Goal: Answer question/provide support

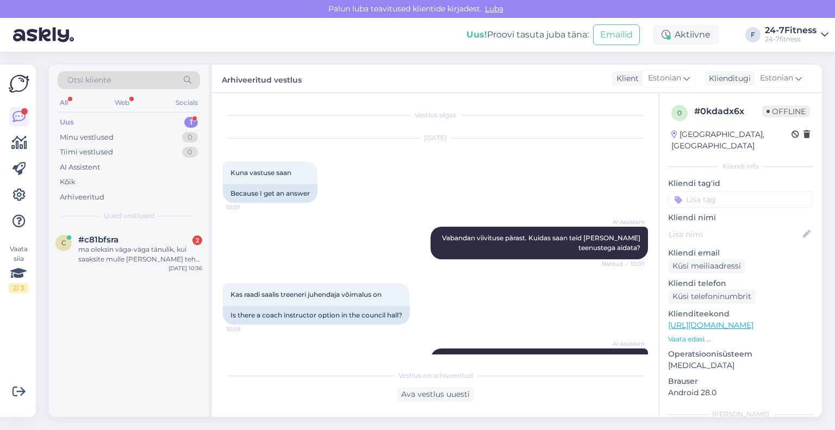
scroll to position [253, 0]
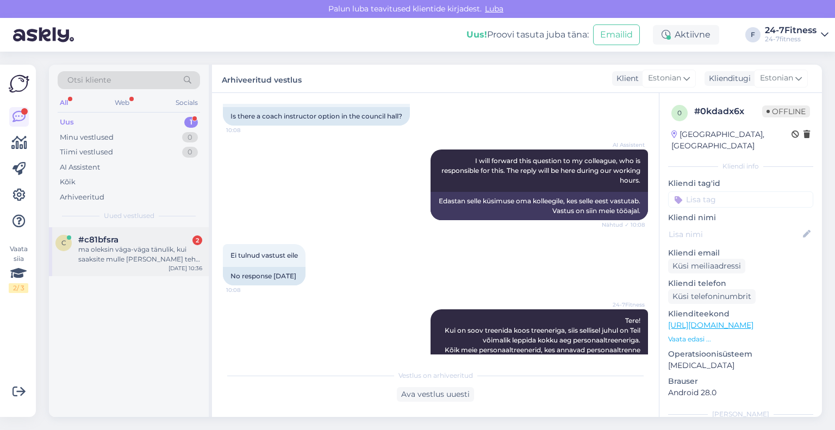
click at [107, 250] on div "ma oleksin väga-väga tänulik, kui saaksite mulle [PERSON_NAME] teha ja mind väl…" at bounding box center [140, 255] width 124 height 20
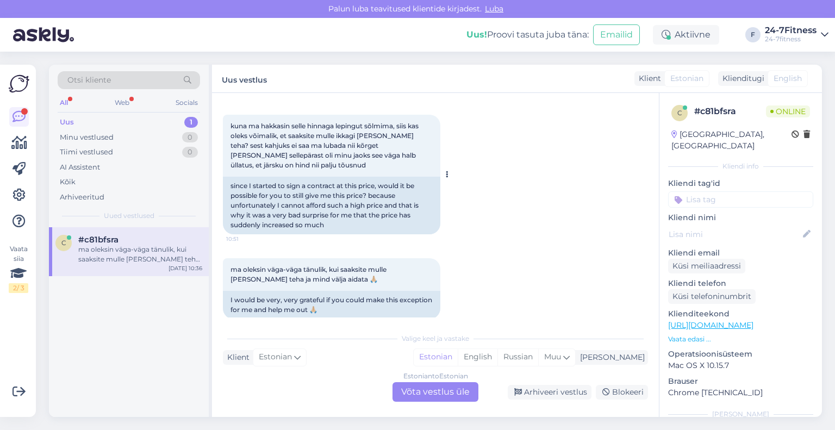
scroll to position [550, 0]
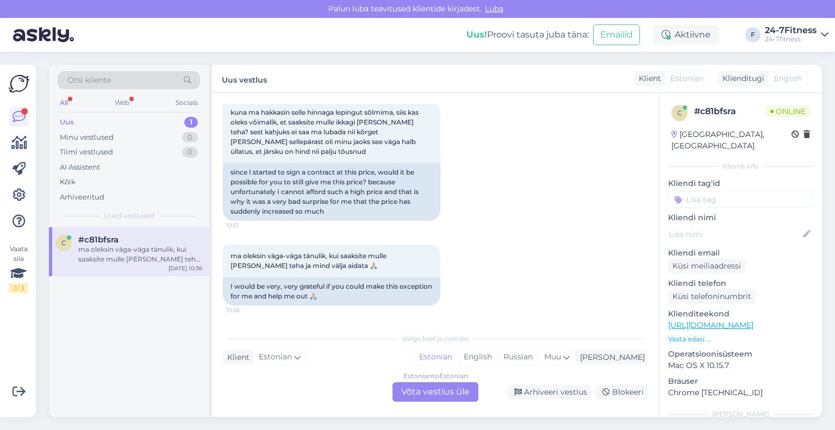
click at [438, 393] on div "Estonian to Estonian Võta vestlus üle" at bounding box center [436, 392] width 86 height 20
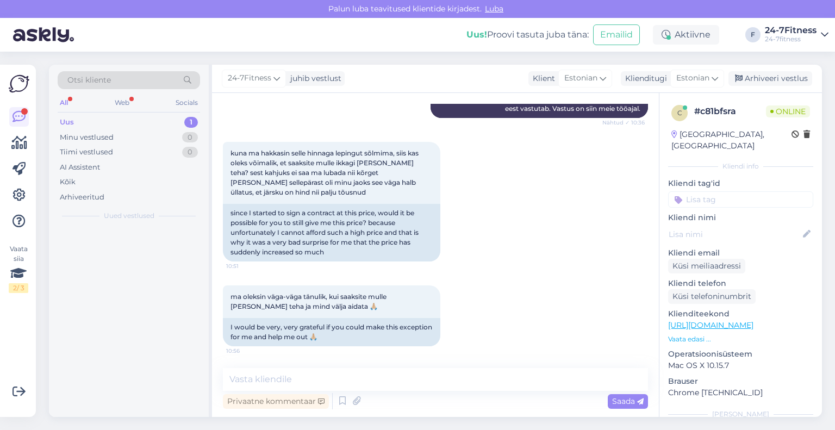
scroll to position [510, 0]
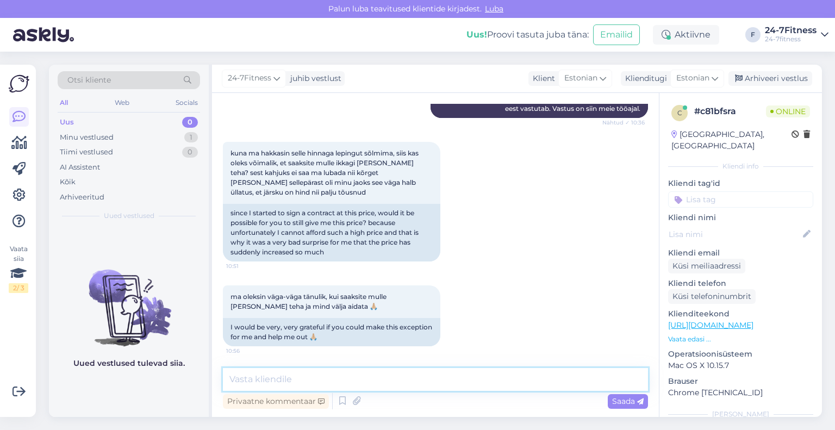
click at [443, 377] on textarea at bounding box center [435, 379] width 425 height 23
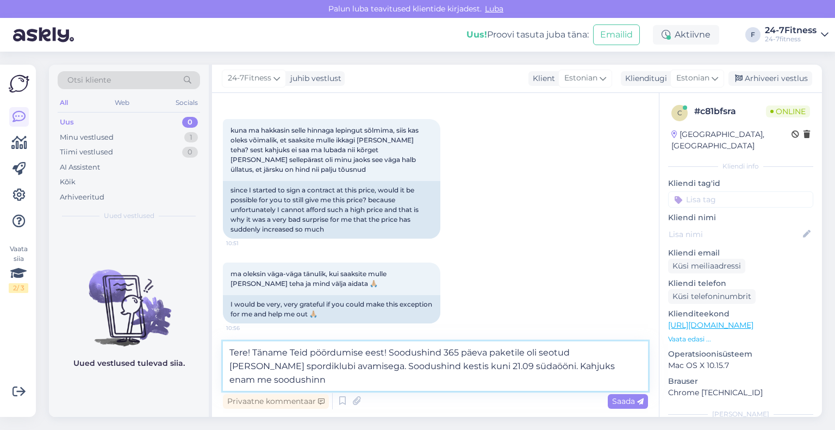
scroll to position [537, 0]
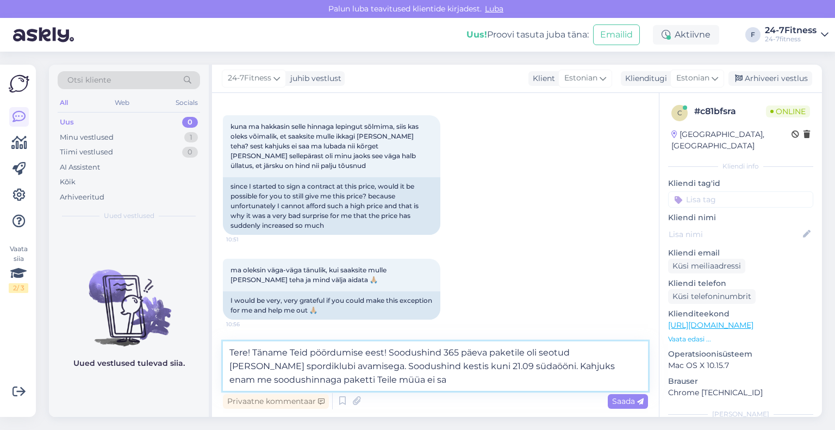
type textarea "Tere! Täname Teid pöördumise eest! Soodushind 365 päeva paketile oli seotud [PE…"
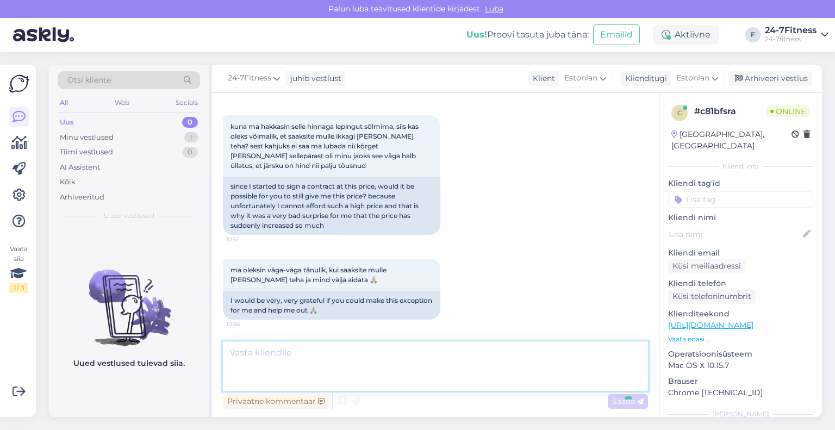
scroll to position [586, 0]
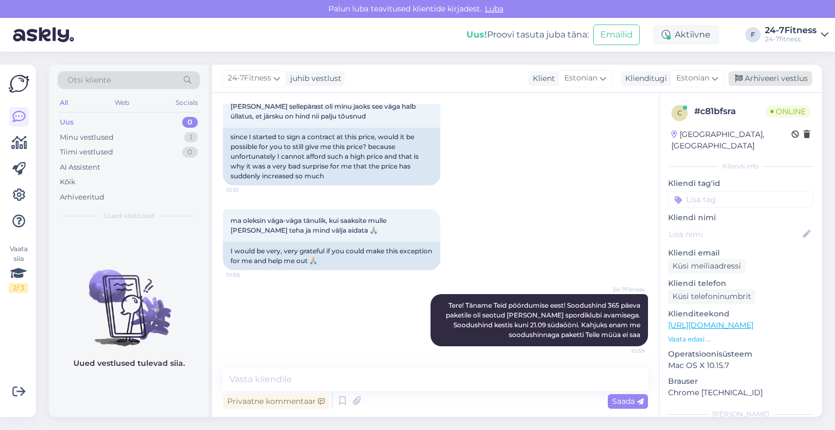
click at [745, 80] on div "Arhiveeri vestlus" at bounding box center [771, 78] width 84 height 15
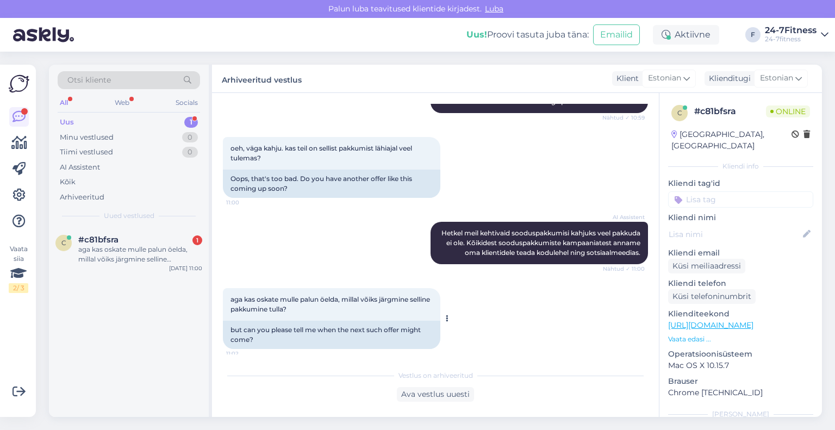
scroll to position [835, 0]
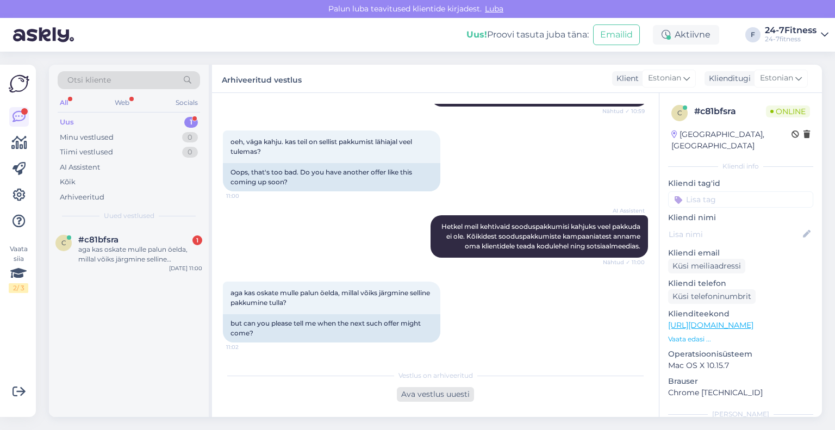
click at [446, 397] on div "Ava vestlus uuesti" at bounding box center [435, 394] width 77 height 15
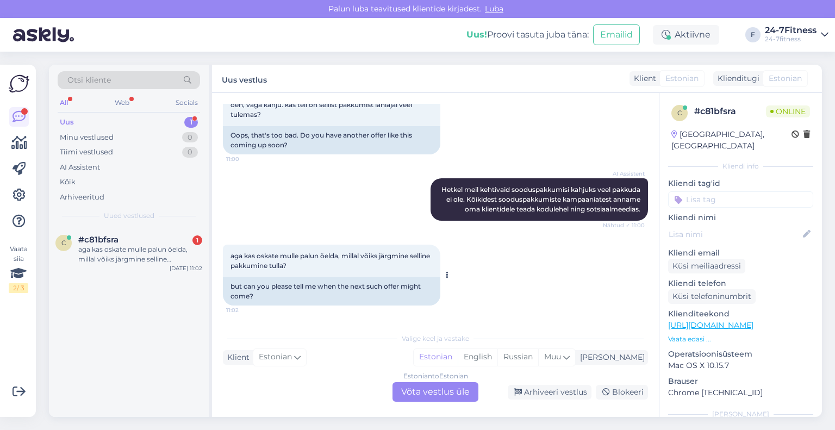
scroll to position [872, 0]
click at [438, 395] on div "Estonian to Estonian Võta vestlus üle" at bounding box center [436, 392] width 86 height 20
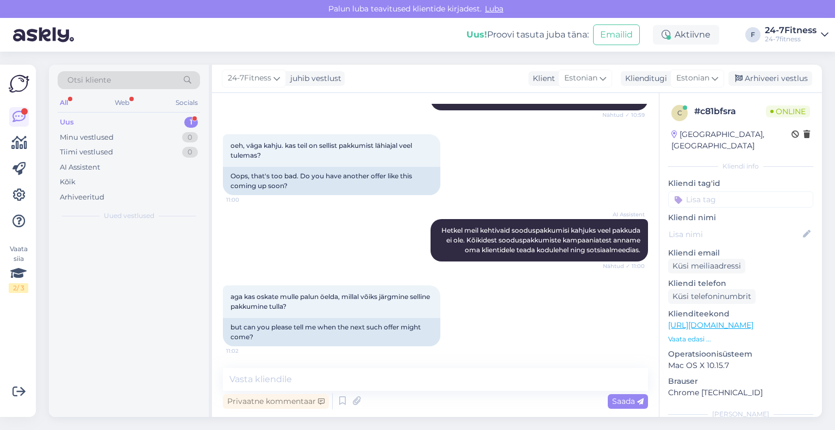
scroll to position [832, 0]
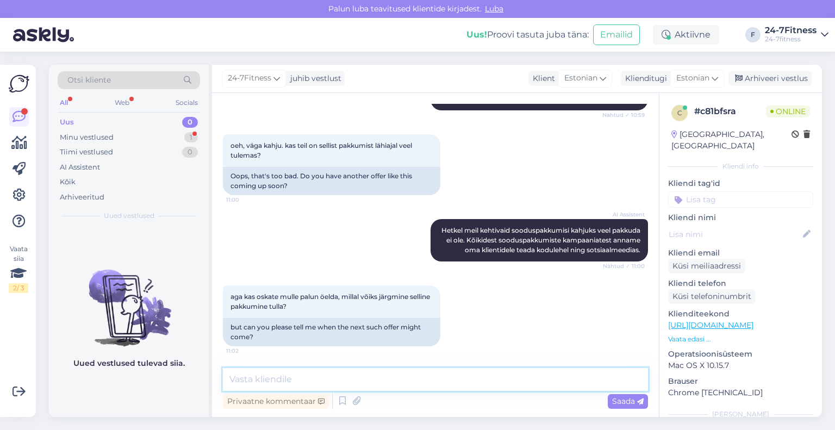
click at [405, 383] on textarea at bounding box center [435, 379] width 425 height 23
type textarea "k"
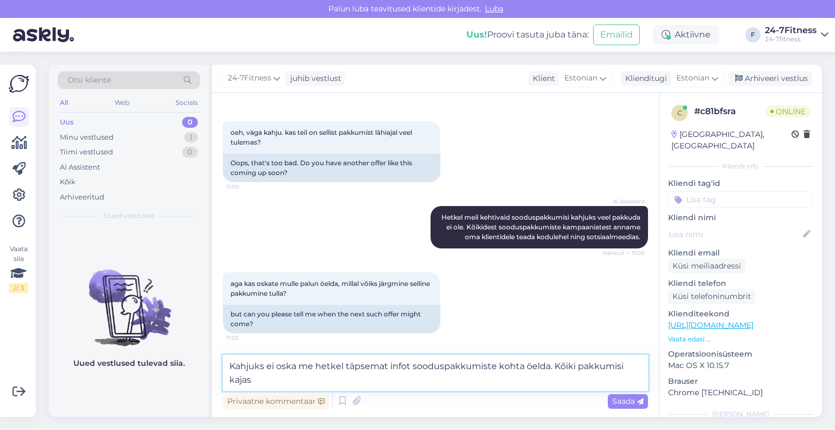
scroll to position [845, 0]
type textarea "Kahjuks ei oska me hetkel täpsemat infot sooduspakkumiste kohta öelda. Kõiki pa…"
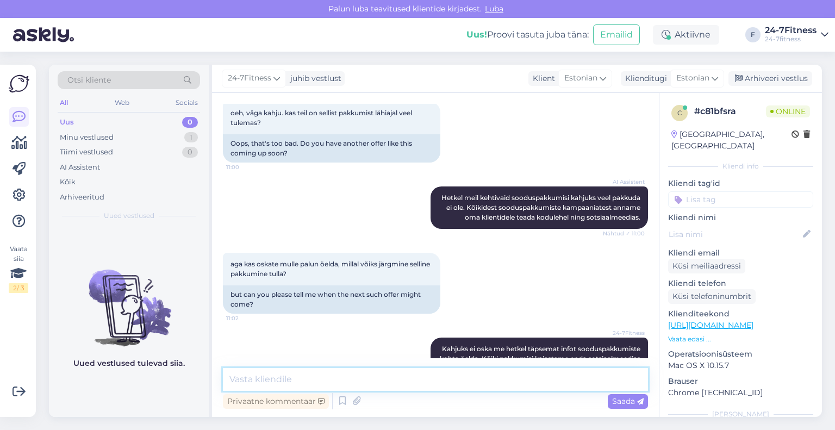
scroll to position [898, 0]
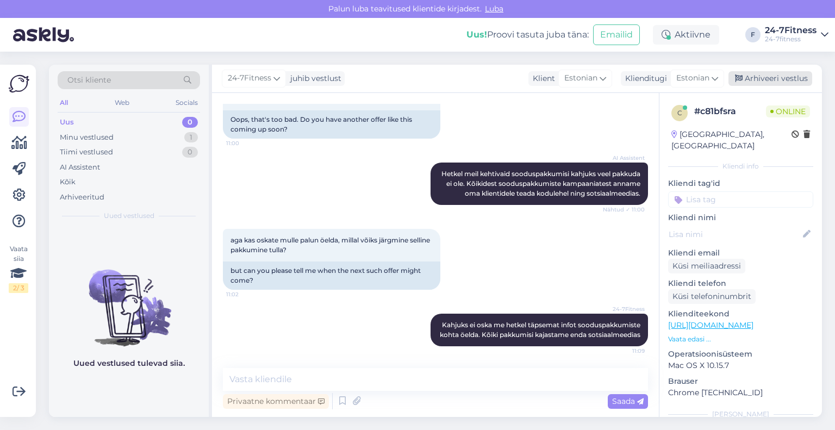
click at [768, 78] on div "Arhiveeri vestlus" at bounding box center [771, 78] width 84 height 15
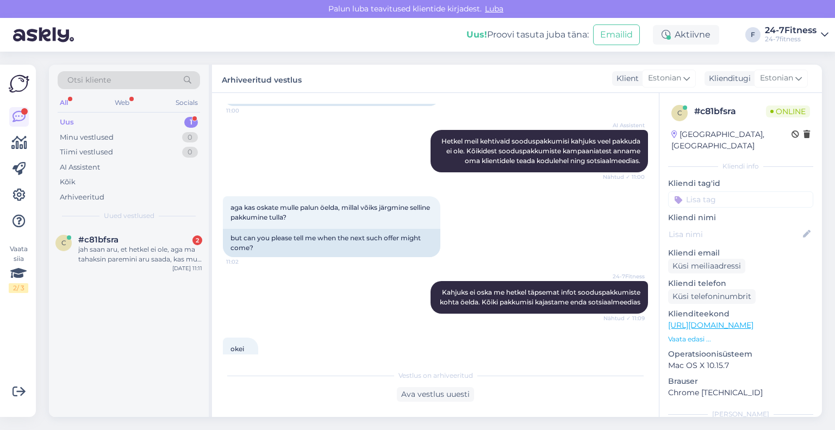
scroll to position [1440, 0]
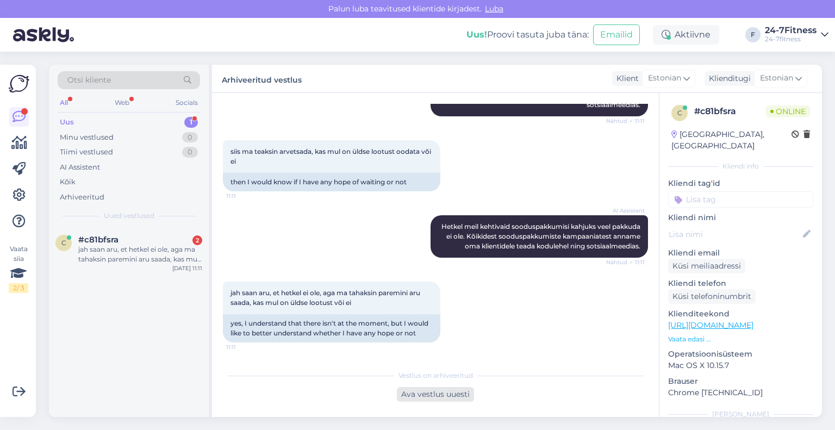
click at [430, 397] on div "Ava vestlus uuesti" at bounding box center [435, 394] width 77 height 15
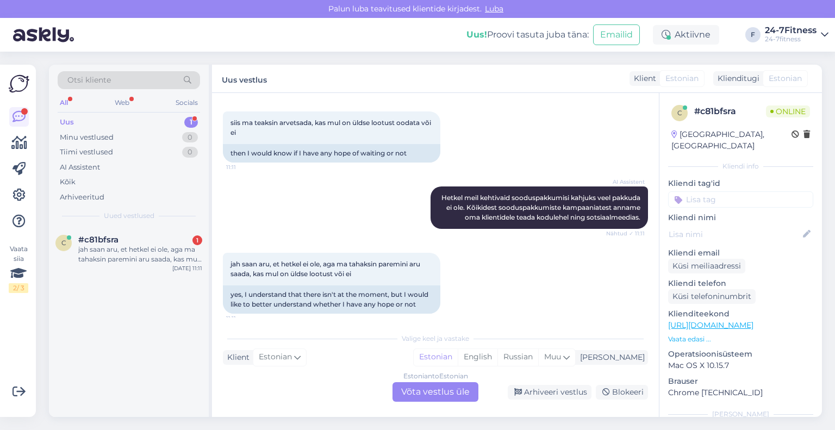
click at [411, 399] on div "Estonian to Estonian Võta vestlus üle" at bounding box center [436, 392] width 86 height 20
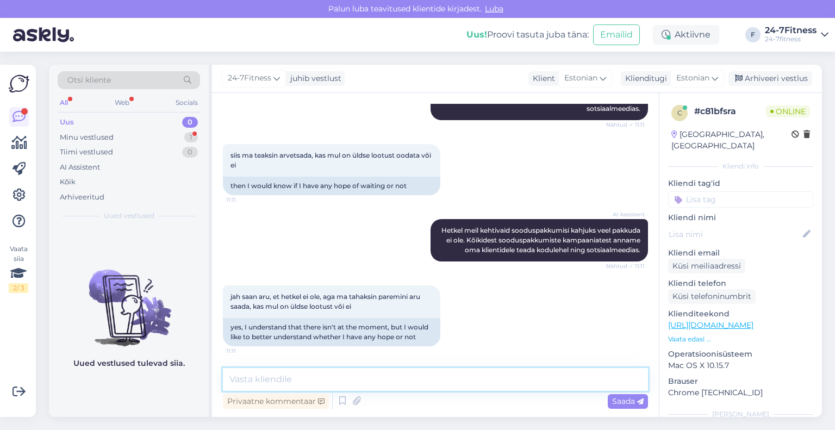
click at [409, 376] on textarea at bounding box center [435, 379] width 425 height 23
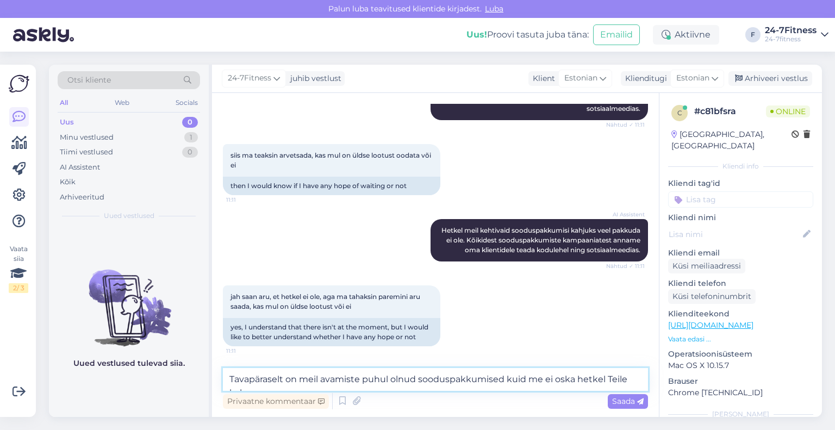
scroll to position [1440, 0]
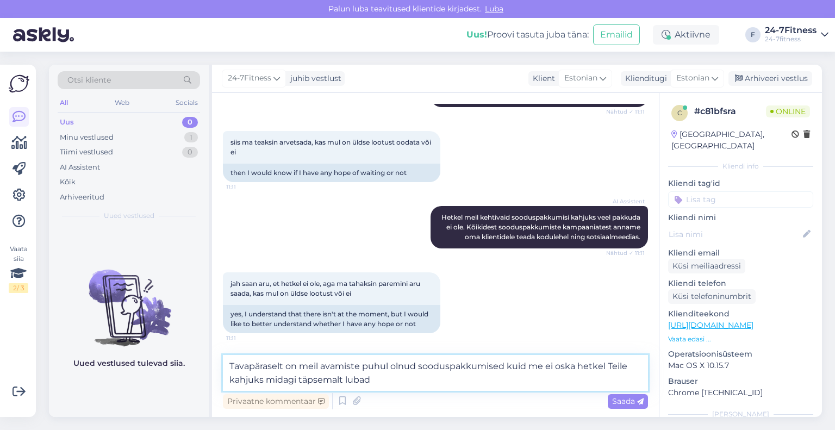
type textarea "Tavapäraselt on meil avamiste puhul olnud sooduspakkumised kuid me ei oska hetk…"
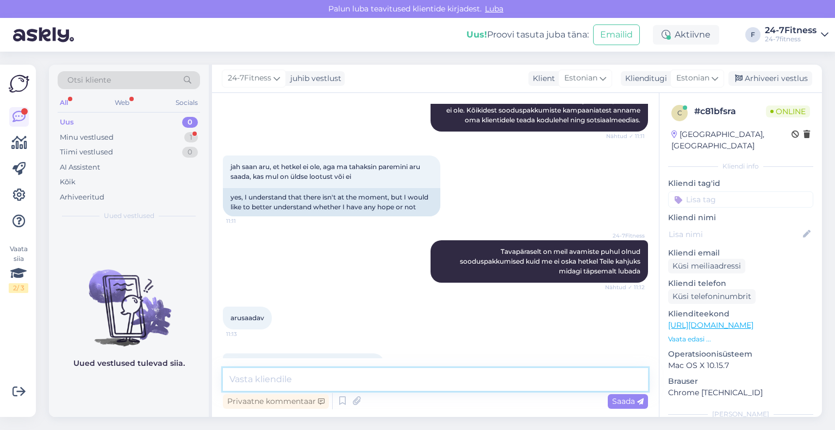
scroll to position [1596, 0]
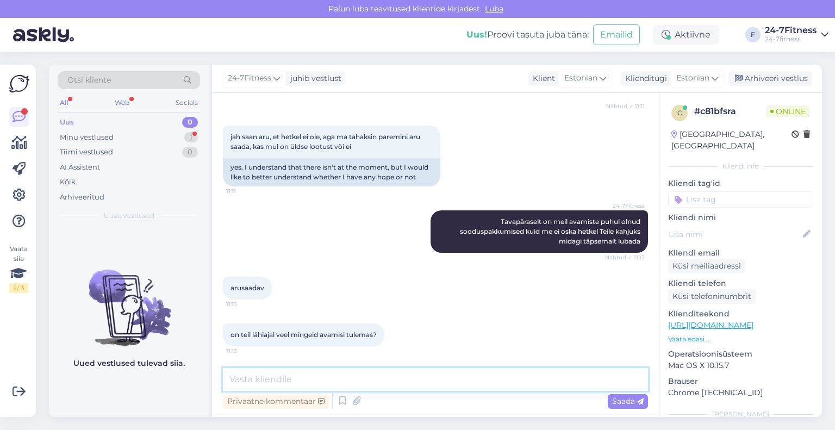
click at [406, 376] on textarea at bounding box center [435, 379] width 425 height 23
type textarea "Jah, sellel sügisel on veel avamisi planeeritud"
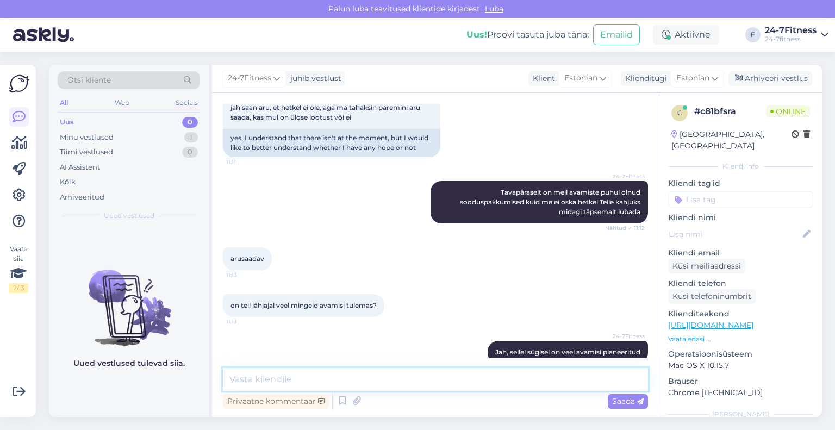
scroll to position [1643, 0]
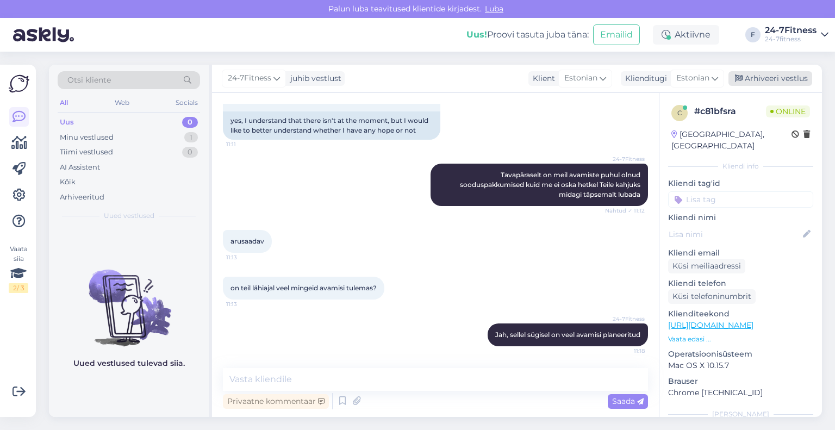
click at [781, 76] on div "Arhiveeri vestlus" at bounding box center [771, 78] width 84 height 15
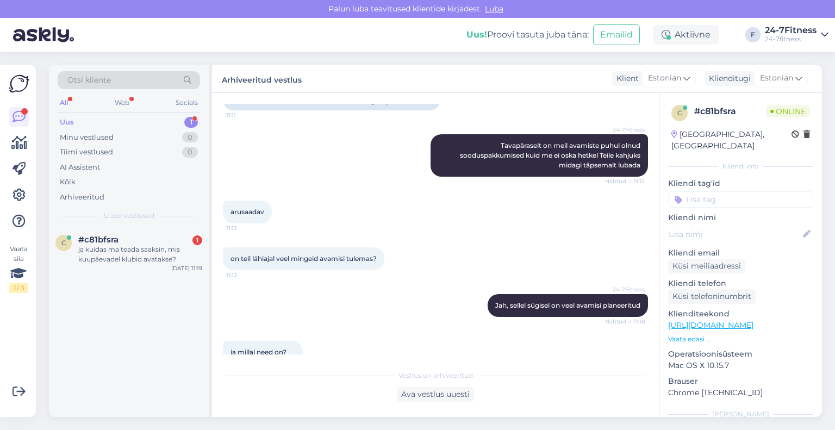
scroll to position [1985, 0]
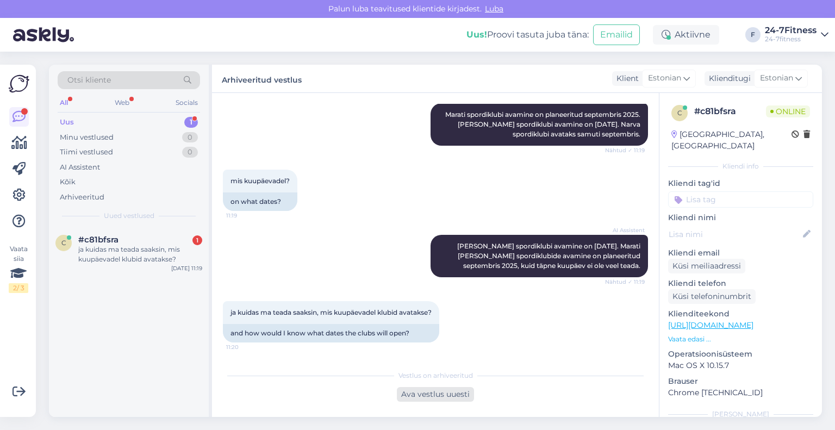
click at [453, 392] on div "Ava vestlus uuesti" at bounding box center [435, 394] width 77 height 15
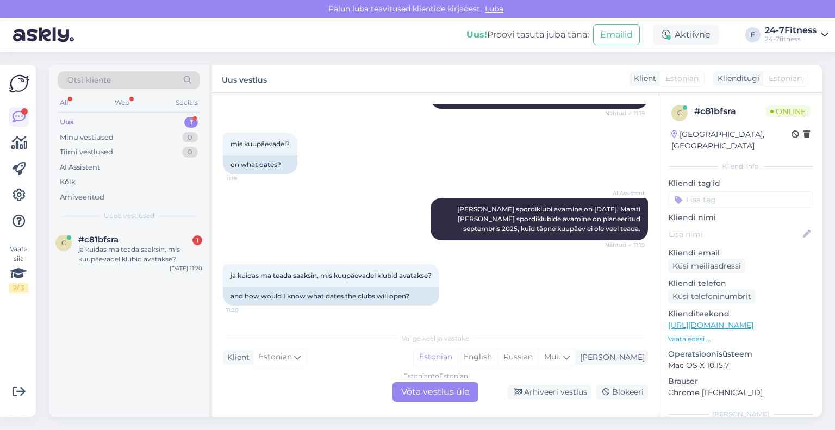
click at [403, 389] on div "Estonian to Estonian Võta vestlus üle" at bounding box center [436, 392] width 86 height 20
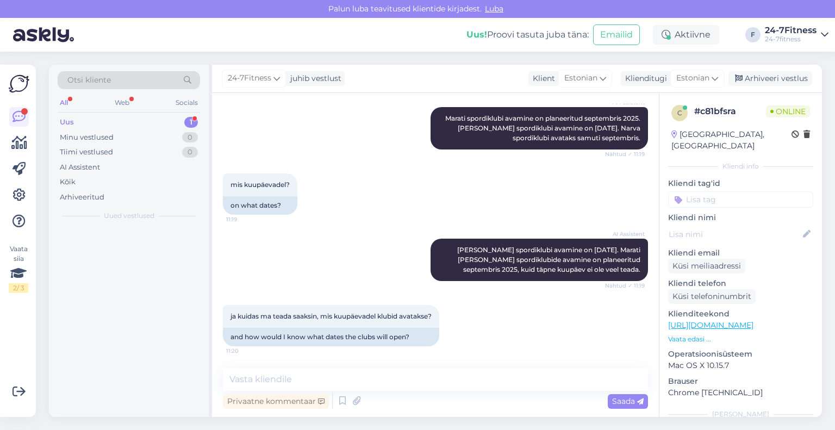
scroll to position [1981, 0]
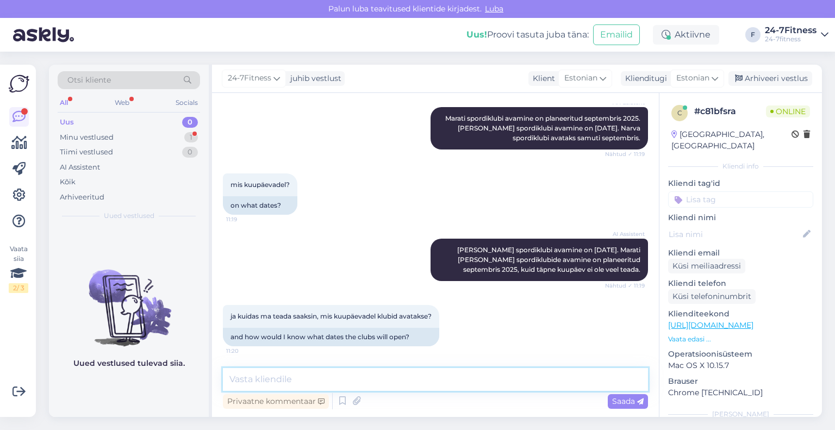
click at [369, 381] on textarea at bounding box center [435, 379] width 425 height 23
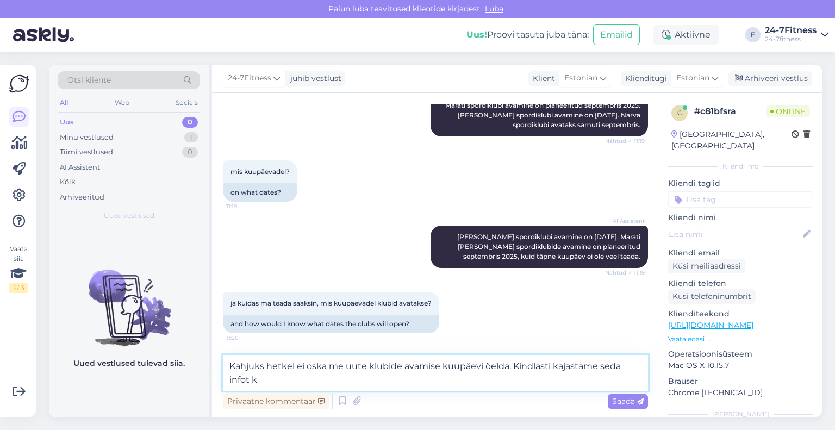
scroll to position [1994, 0]
type textarea "Kahjuks hetkel ei oska me uute klubide avamise kuupäevi öelda. Kindlasti kajast…"
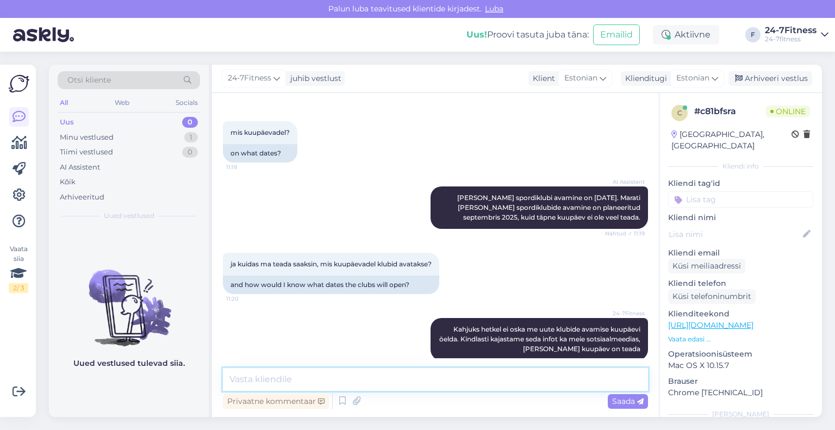
scroll to position [2048, 0]
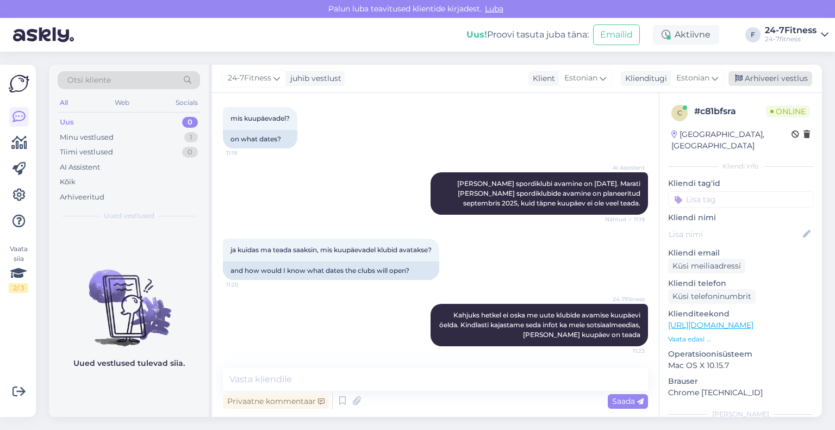
click at [779, 80] on div "Arhiveeri vestlus" at bounding box center [771, 78] width 84 height 15
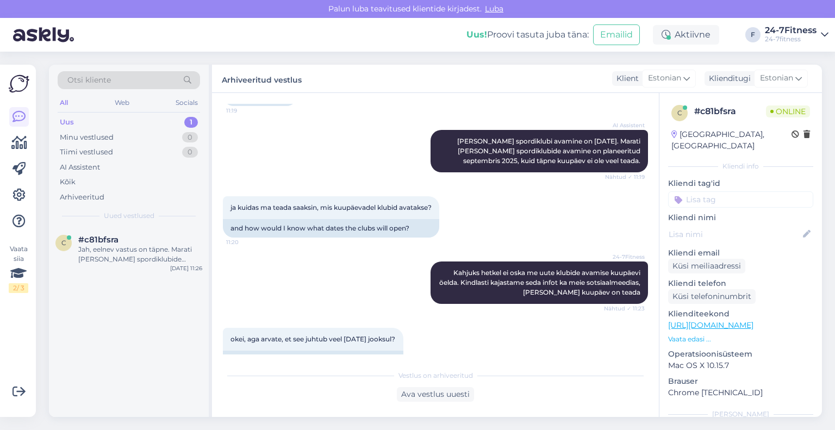
scroll to position [2324, 0]
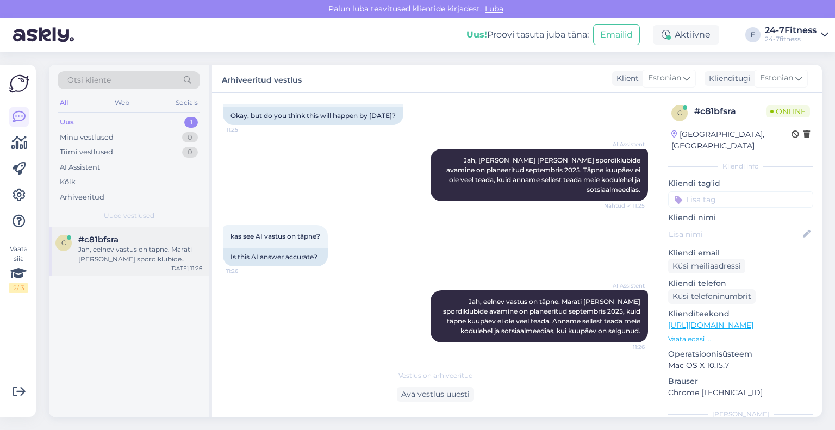
click at [130, 240] on div "#c81bfsra" at bounding box center [140, 240] width 124 height 10
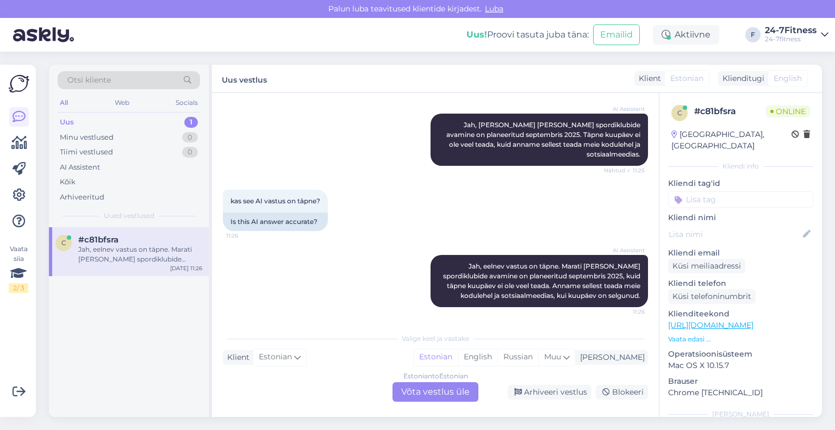
scroll to position [2361, 0]
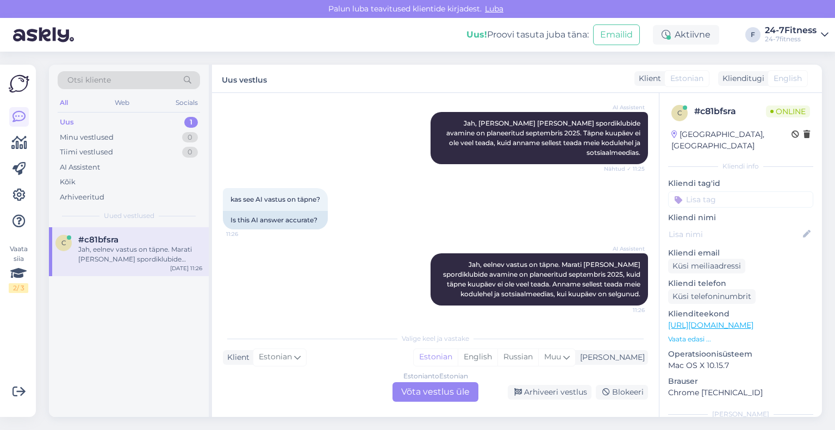
click at [430, 389] on div "Estonian to Estonian Võta vestlus üle" at bounding box center [436, 392] width 86 height 20
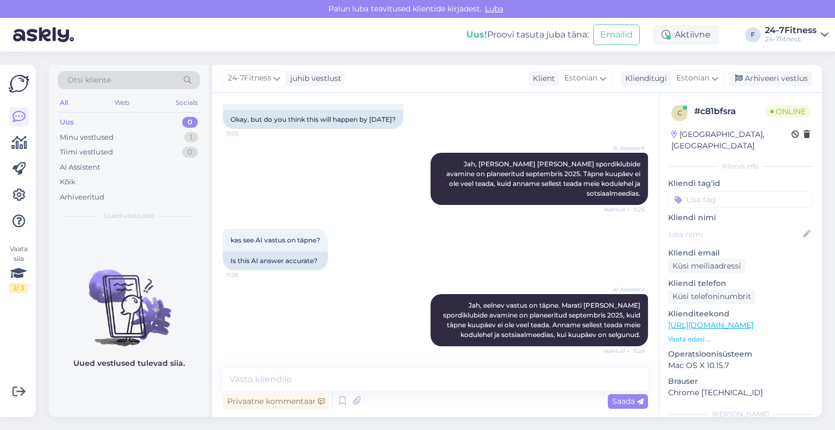
scroll to position [2321, 0]
click at [394, 381] on textarea at bounding box center [435, 379] width 425 height 23
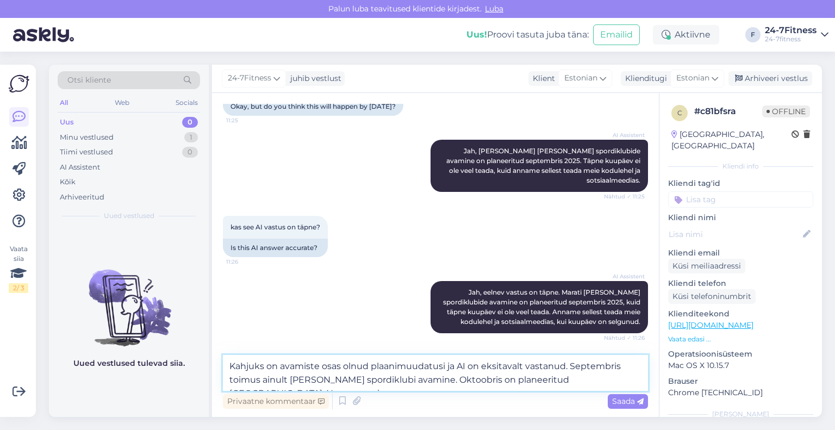
click at [548, 382] on textarea "Kahjuks on avamiste osas olnud plaanimuudatusi ja AI on eksitavalt vastanud. Se…" at bounding box center [435, 373] width 425 height 36
click at [582, 381] on textarea "Kahjuks on avamiste osas olnud plaanimuudatusi ja AI on eksitavalt vastanud. Se…" at bounding box center [435, 373] width 425 height 36
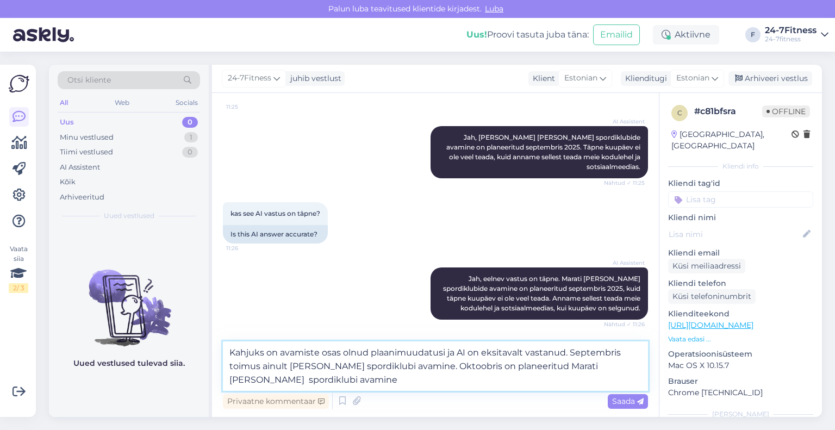
click at [564, 386] on textarea "Kahjuks on avamiste osas olnud plaanimuudatusi ja AI on eksitavalt vastanud. Se…" at bounding box center [435, 365] width 425 height 49
type textarea "Kahjuks on avamiste osas olnud plaanimuudatusi ja AI on eksitavalt vastanud. Se…"
click at [616, 403] on span "Saada" at bounding box center [628, 401] width 32 height 10
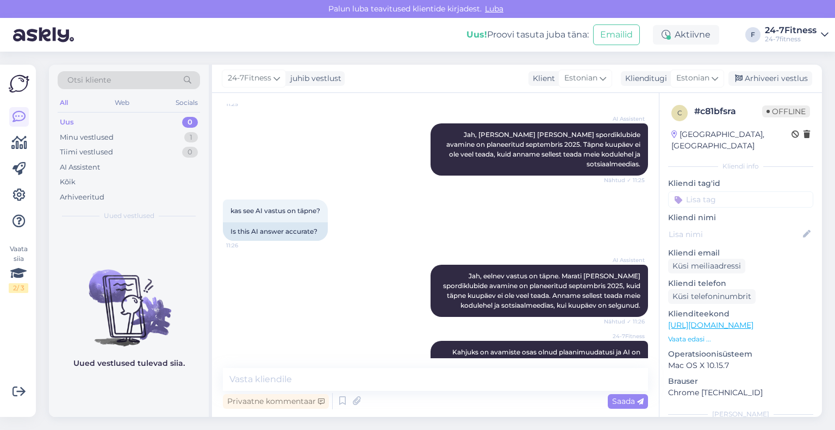
scroll to position [2397, 0]
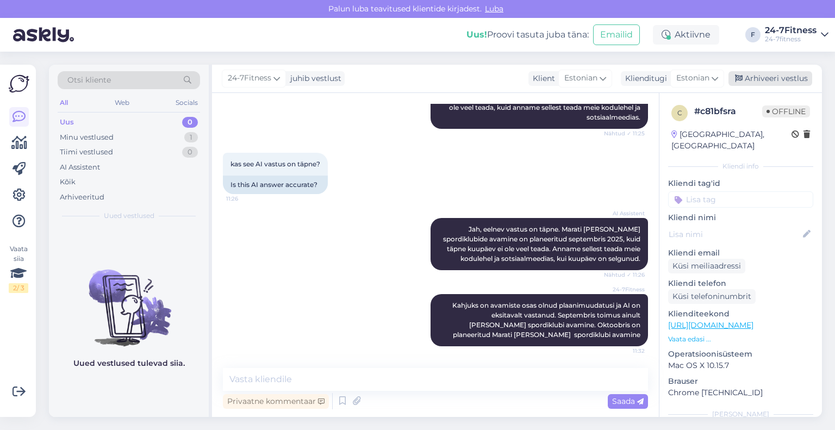
click at [757, 85] on div "Arhiveeri vestlus" at bounding box center [771, 78] width 84 height 15
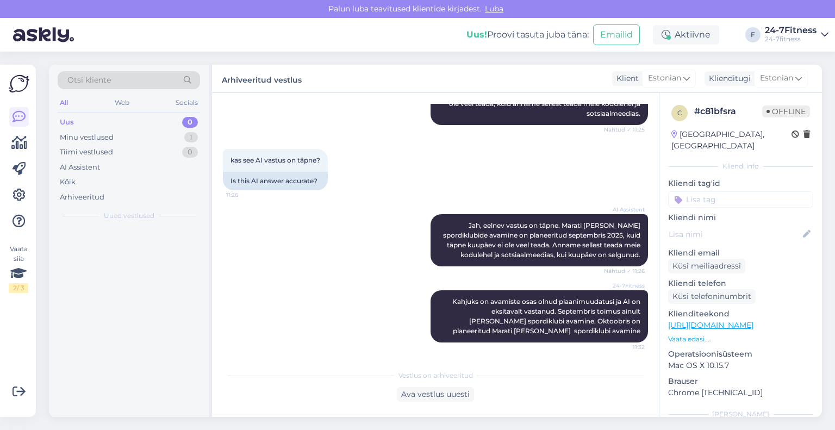
scroll to position [2400, 0]
